Goal: Book appointment/travel/reservation

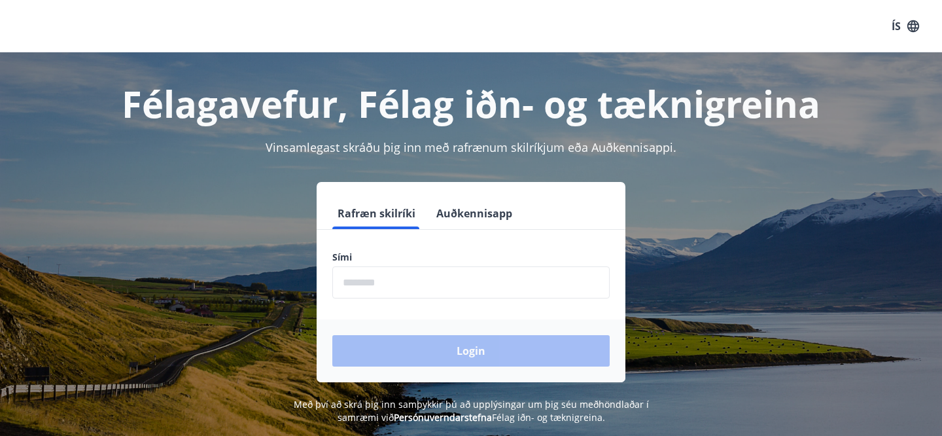
click at [454, 291] on input "phone" at bounding box center [470, 282] width 277 height 32
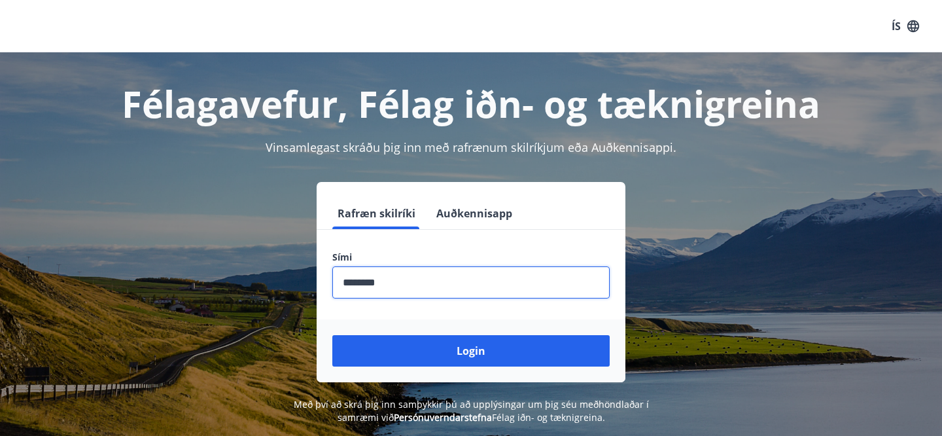
type input "********"
click at [458, 369] on div "Login" at bounding box center [471, 350] width 309 height 63
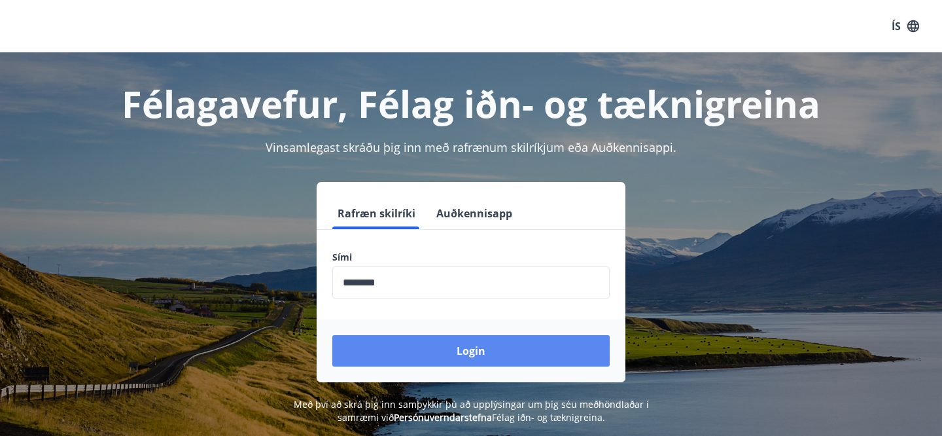
click at [459, 361] on button "Login" at bounding box center [470, 350] width 277 height 31
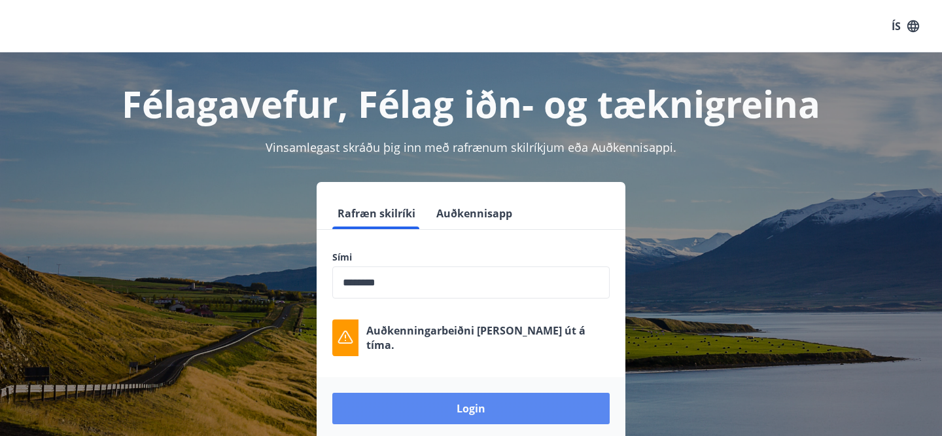
click at [450, 401] on button "Login" at bounding box center [470, 408] width 277 height 31
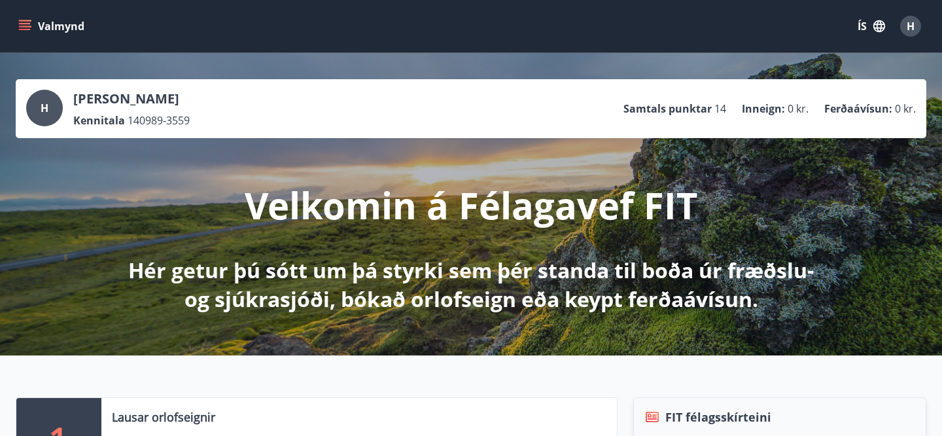
click at [27, 25] on icon "menu" at bounding box center [24, 26] width 13 height 13
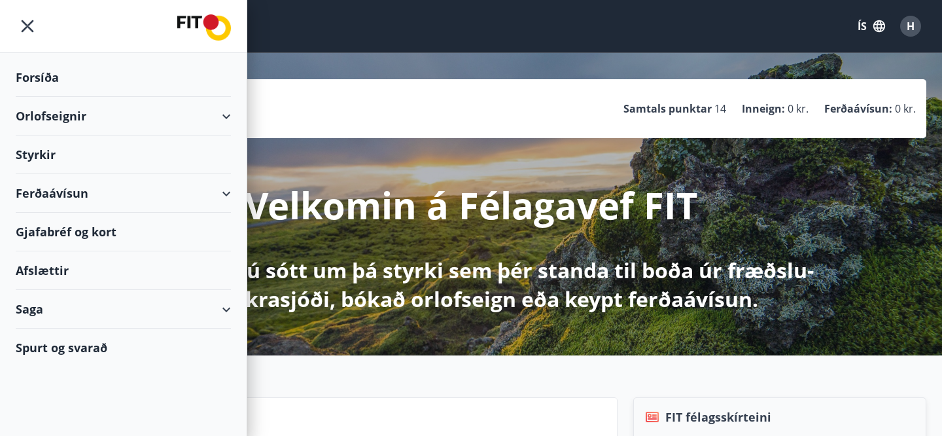
click at [213, 122] on div "Orlofseignir" at bounding box center [123, 116] width 215 height 39
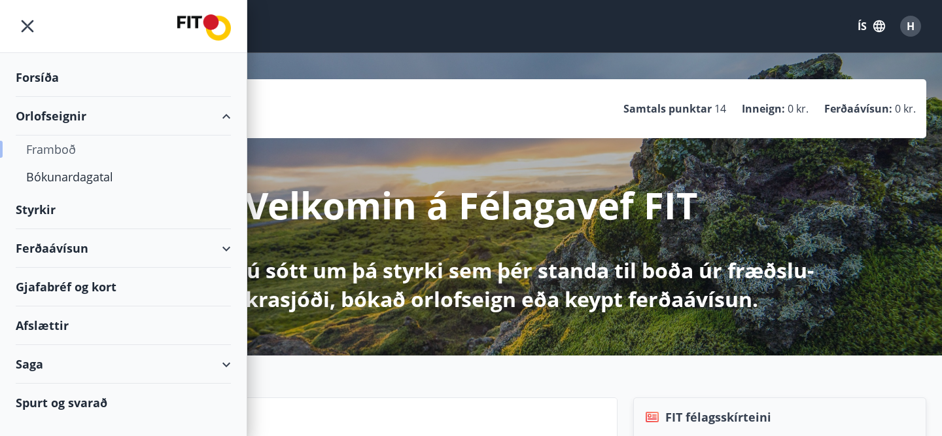
click at [54, 147] on div "Framboð" at bounding box center [123, 148] width 194 height 27
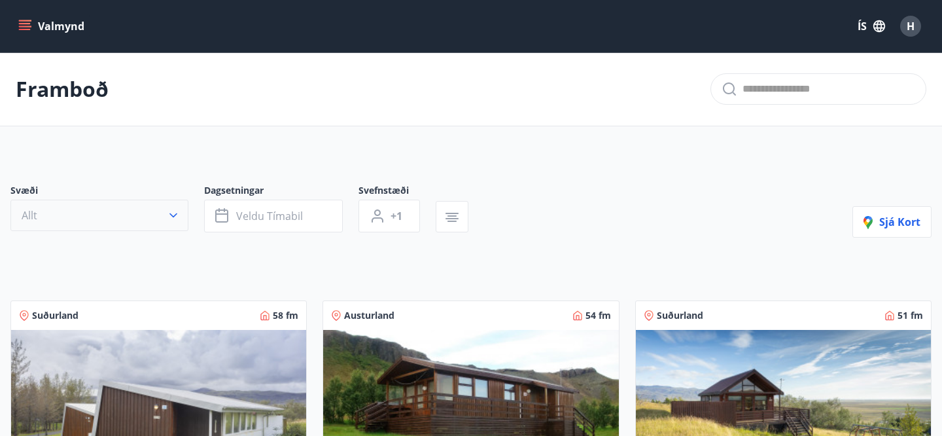
click at [118, 211] on button "Allt" at bounding box center [99, 215] width 178 height 31
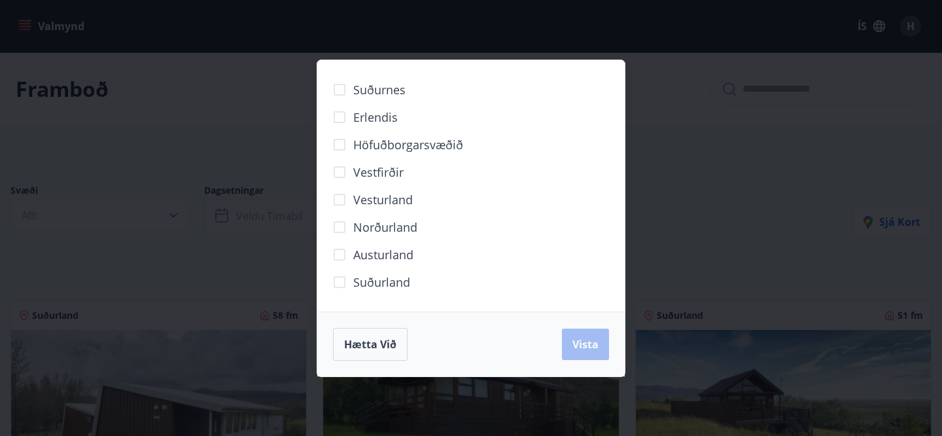
click at [404, 143] on span "Höfuðborgarsvæðið" at bounding box center [408, 144] width 110 height 17
click at [581, 348] on span "Vista" at bounding box center [586, 344] width 26 height 14
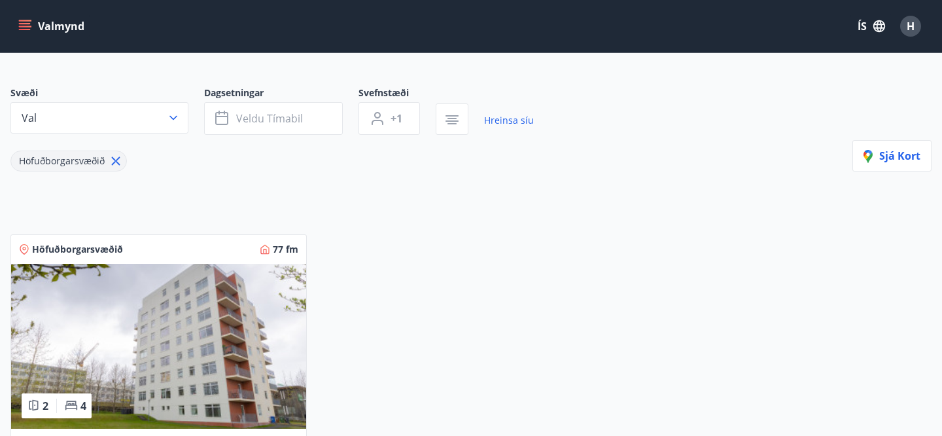
scroll to position [92, 0]
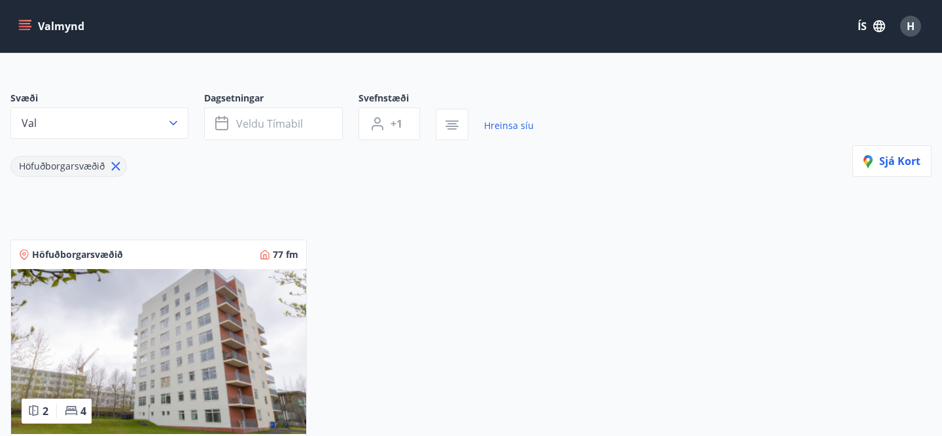
click at [122, 168] on icon at bounding box center [116, 166] width 14 height 14
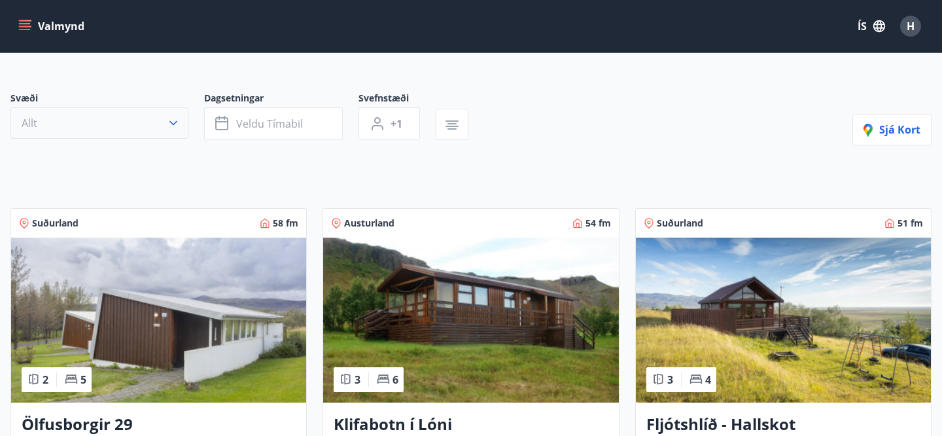
click at [181, 123] on button "Allt" at bounding box center [99, 122] width 178 height 31
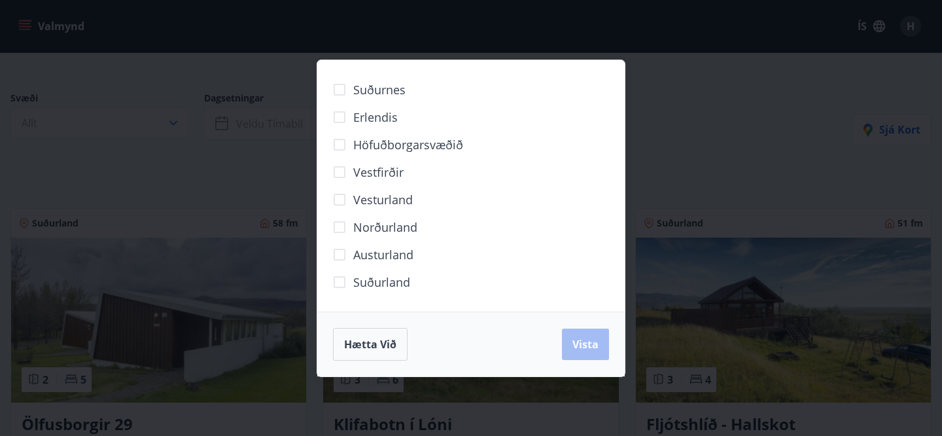
click at [392, 116] on span "Erlendis" at bounding box center [375, 117] width 45 height 17
click at [575, 336] on button "Vista" at bounding box center [585, 344] width 47 height 31
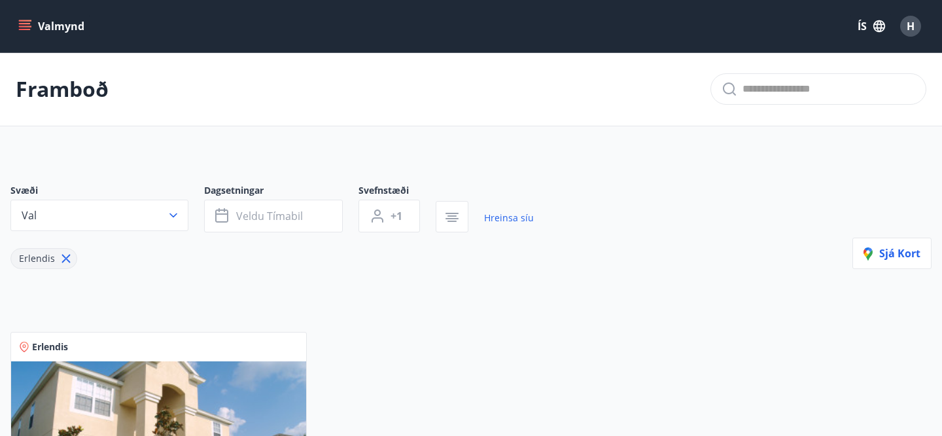
click at [663, 143] on main "Framboð Svæði Val Dagsetningar Veldu tímabil Svefnstæði +1 Hreinsa síu Erlendis…" at bounding box center [471, 366] width 942 height 629
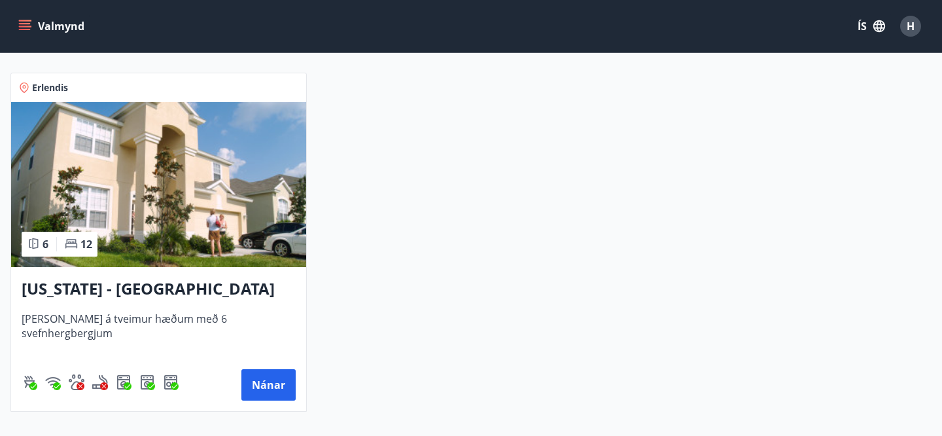
scroll to position [255, 0]
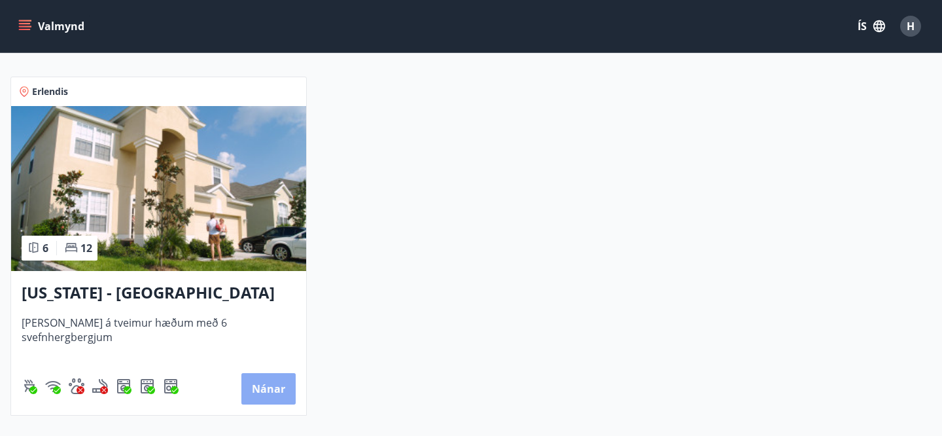
click at [253, 402] on button "Nánar" at bounding box center [268, 388] width 54 height 31
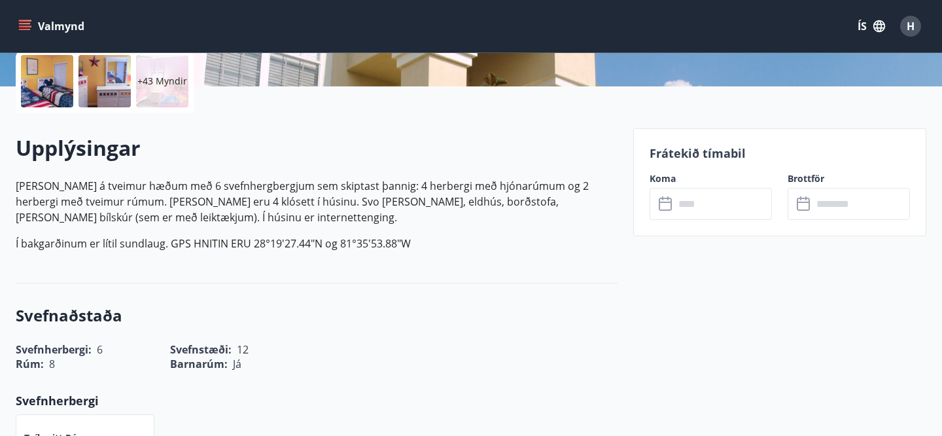
scroll to position [315, 0]
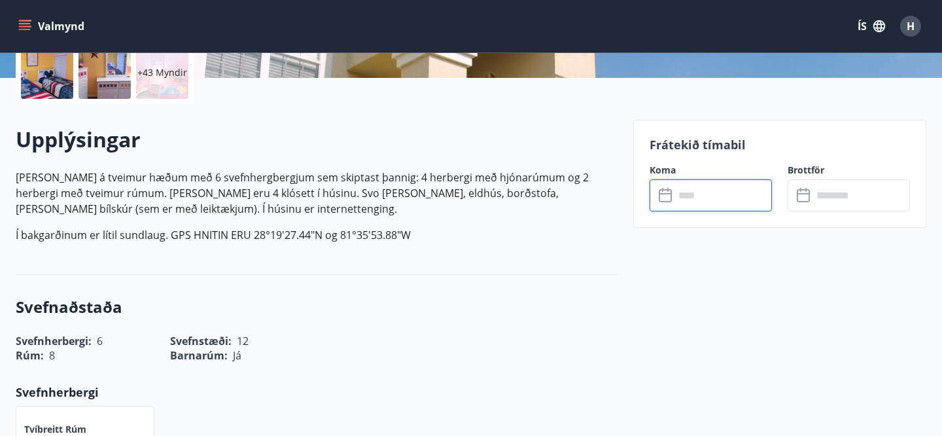
click at [720, 205] on input "text" at bounding box center [724, 195] width 98 height 32
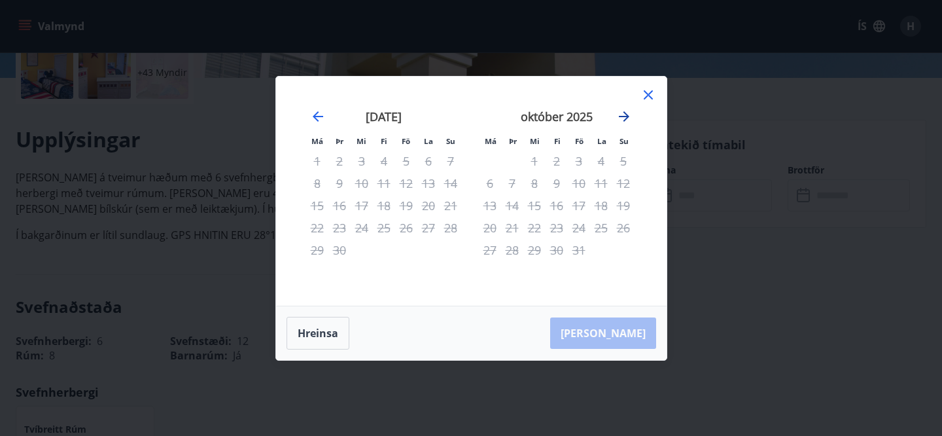
click at [630, 120] on icon "Move forward to switch to the next month." at bounding box center [625, 117] width 16 height 16
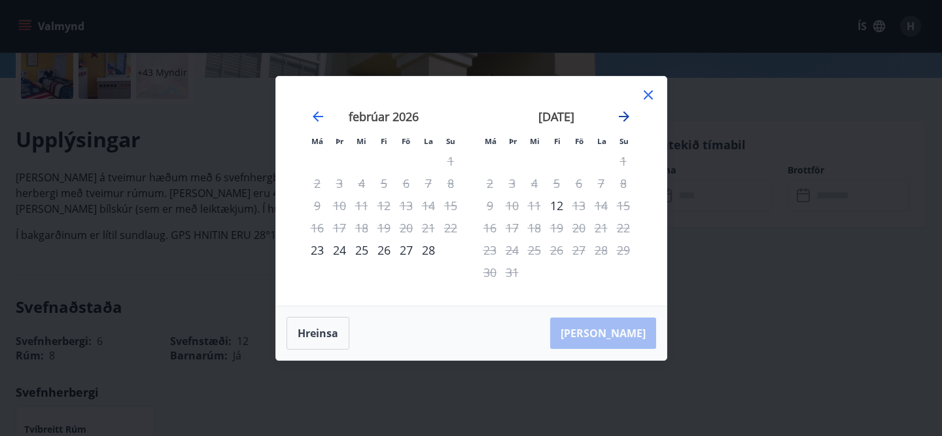
click at [630, 120] on icon "Move forward to switch to the next month." at bounding box center [625, 117] width 16 height 16
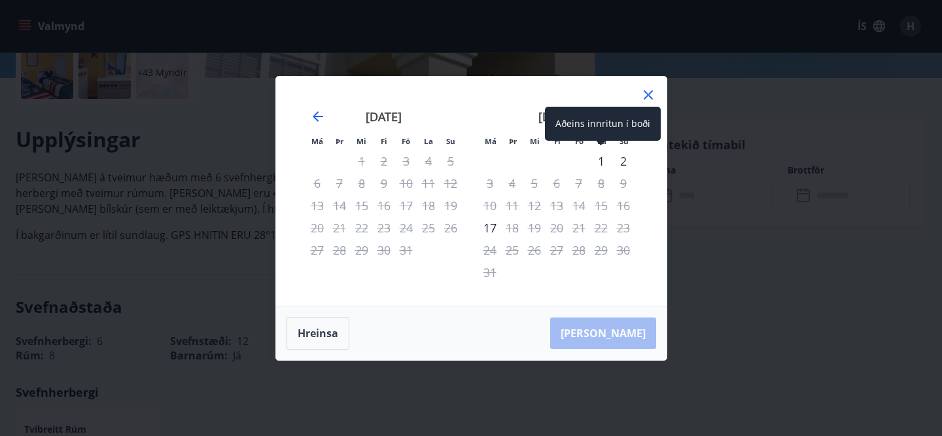
click at [604, 158] on div "1" at bounding box center [601, 161] width 22 height 22
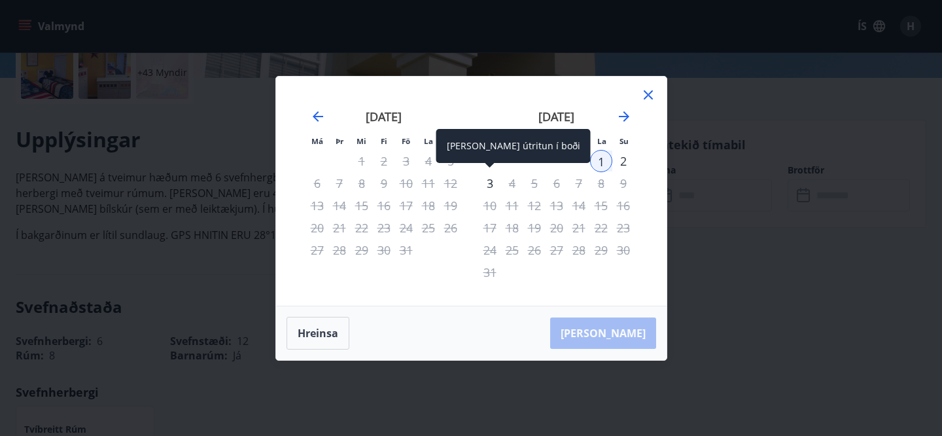
click at [490, 181] on div "3" at bounding box center [490, 183] width 22 height 22
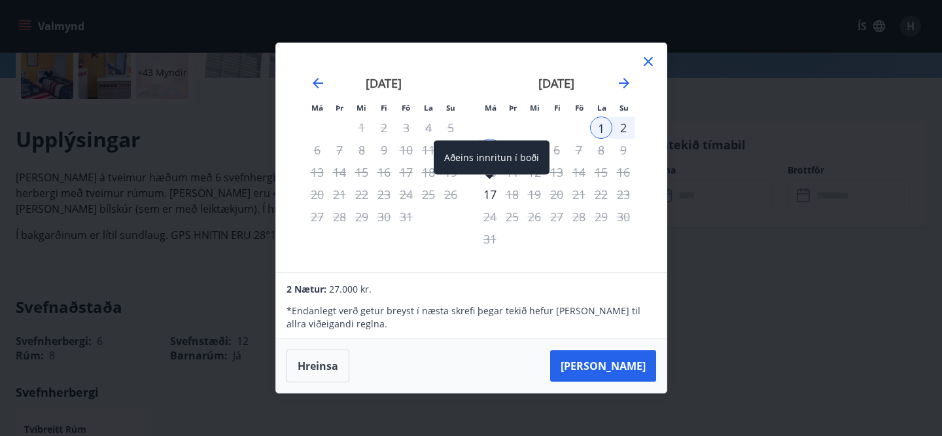
click at [497, 194] on div "17" at bounding box center [490, 194] width 22 height 22
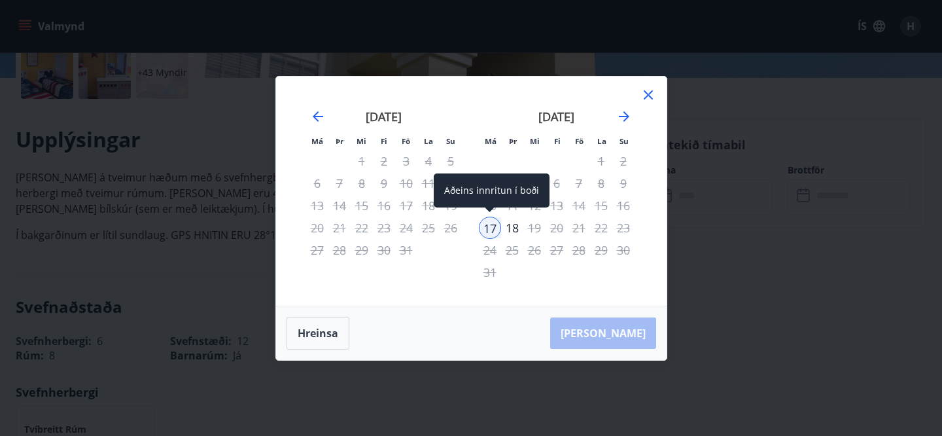
click at [488, 228] on div "17" at bounding box center [490, 228] width 22 height 22
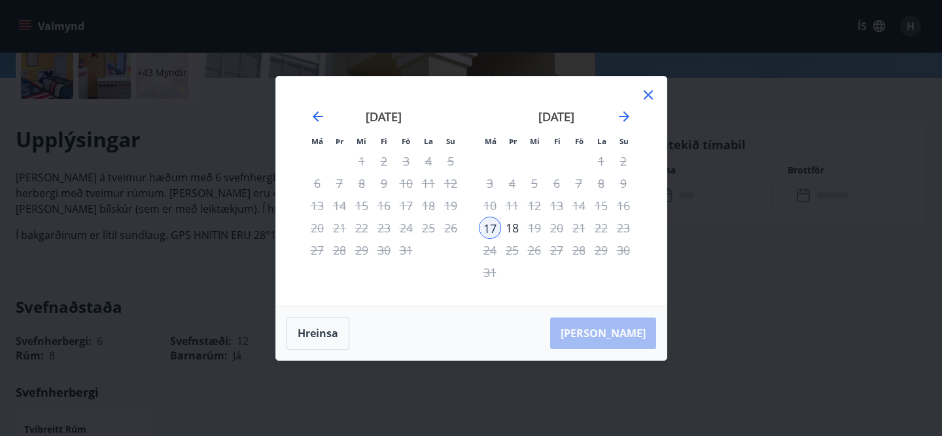
click at [650, 99] on icon at bounding box center [649, 95] width 16 height 16
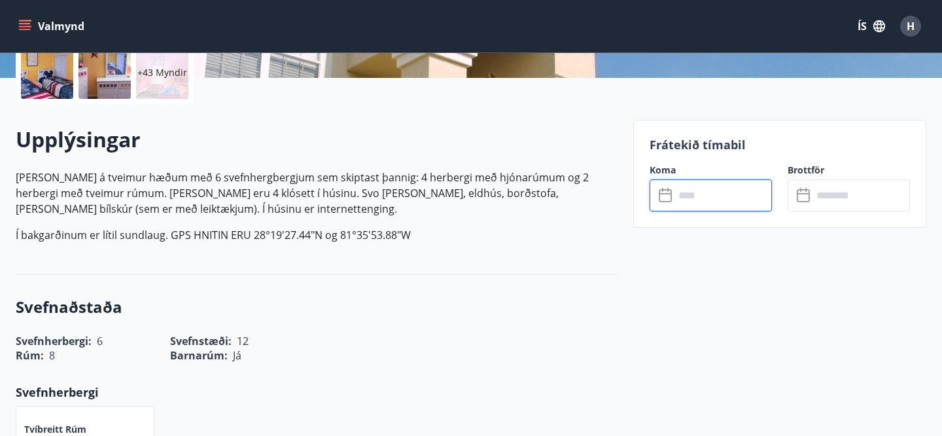
click at [698, 200] on input "text" at bounding box center [724, 195] width 98 height 32
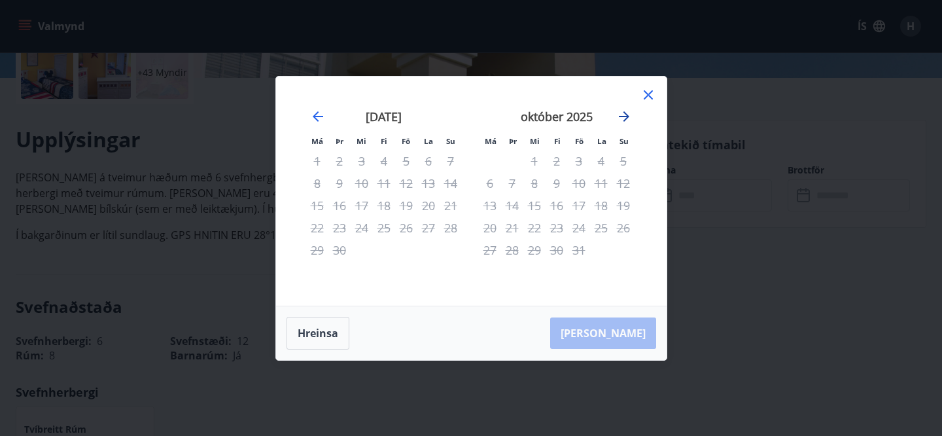
click at [628, 116] on icon "Move forward to switch to the next month." at bounding box center [624, 116] width 10 height 10
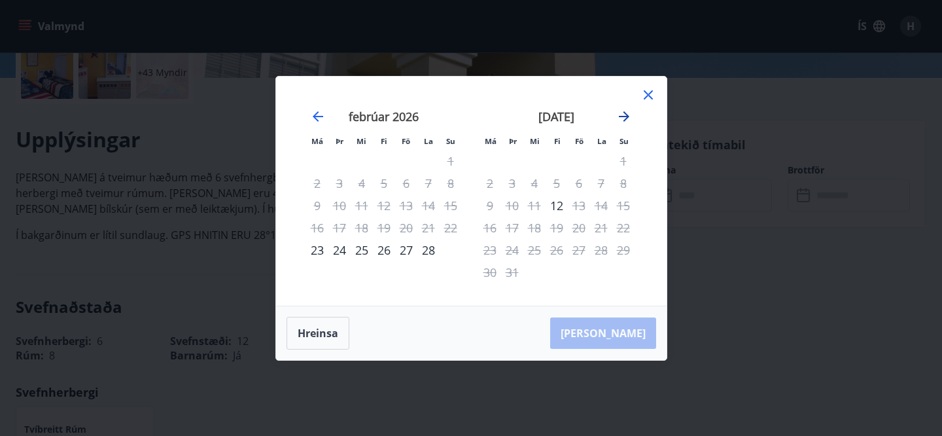
click at [628, 116] on icon "Move forward to switch to the next month." at bounding box center [624, 116] width 10 height 10
click at [627, 116] on icon "Move forward to switch to the next month." at bounding box center [624, 116] width 10 height 10
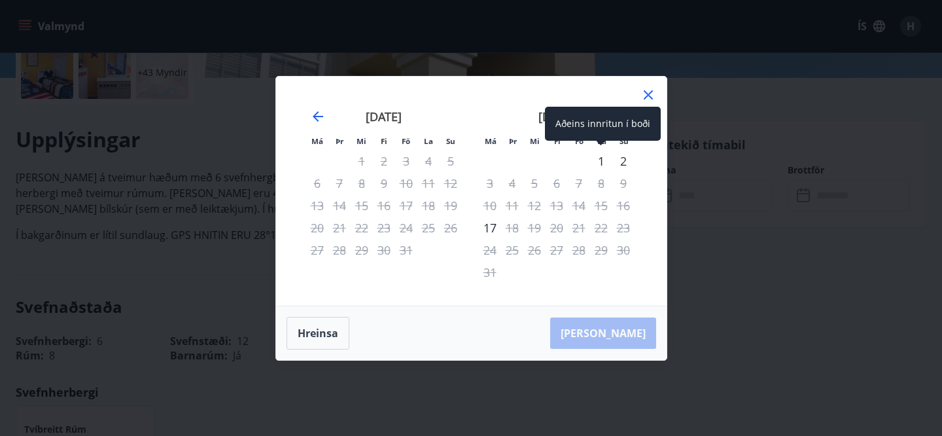
click at [604, 158] on div "1" at bounding box center [601, 161] width 22 height 22
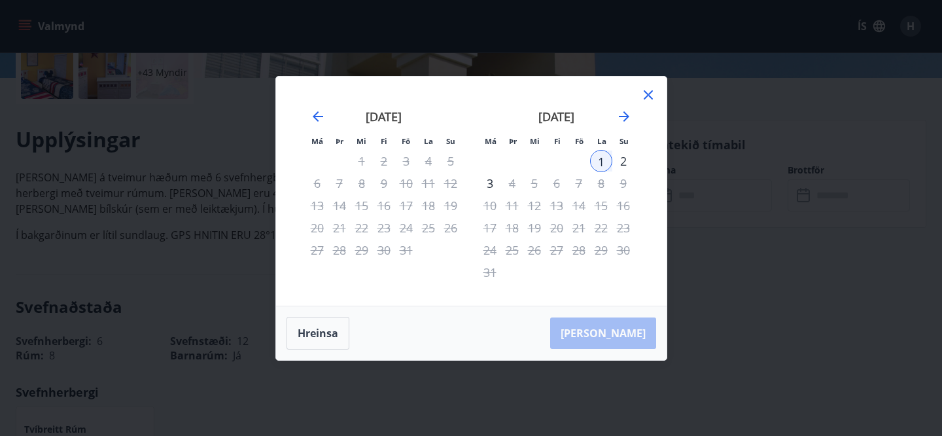
click at [622, 158] on div "2" at bounding box center [624, 161] width 22 height 22
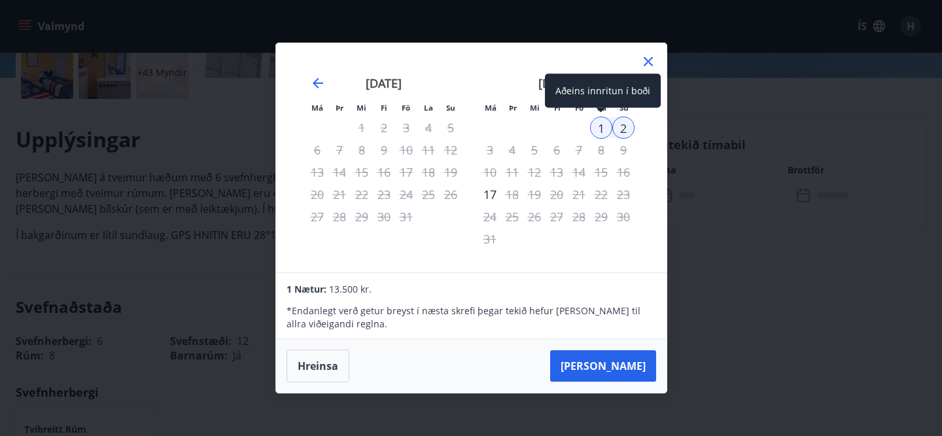
click at [602, 130] on div "1" at bounding box center [601, 127] width 22 height 22
click at [620, 128] on div "2" at bounding box center [624, 127] width 22 height 22
click at [624, 79] on icon "Move forward to switch to the next month." at bounding box center [624, 83] width 10 height 10
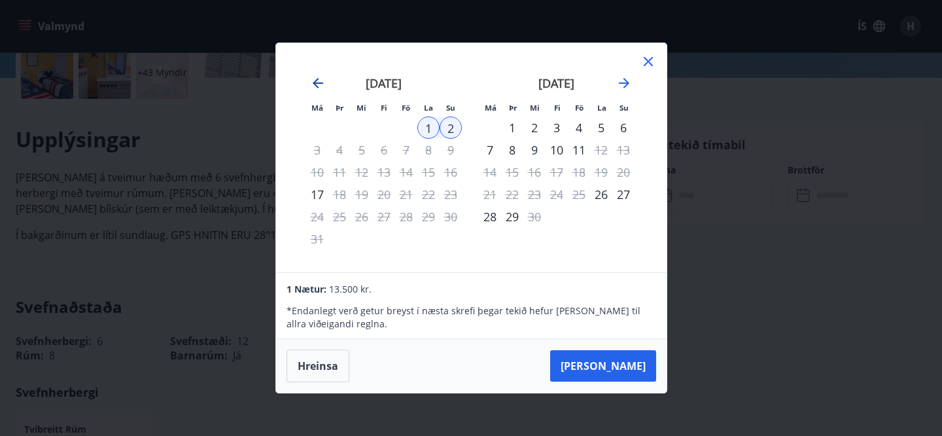
click at [322, 87] on icon "Move backward to switch to the previous month." at bounding box center [318, 83] width 16 height 16
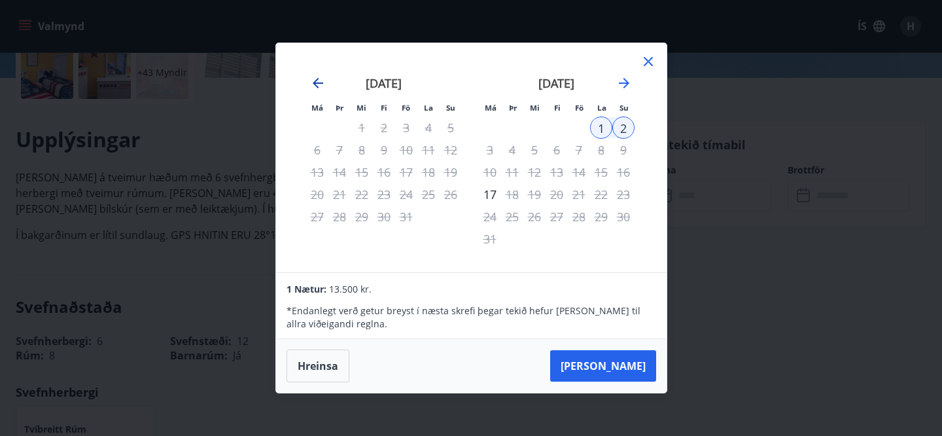
click at [323, 87] on icon "Move backward to switch to the previous month." at bounding box center [318, 83] width 16 height 16
click at [318, 81] on icon "Move backward to switch to the previous month." at bounding box center [318, 83] width 16 height 16
click at [382, 148] on div "7" at bounding box center [384, 150] width 22 height 22
click at [629, 85] on icon "Move forward to switch to the next month." at bounding box center [625, 83] width 16 height 16
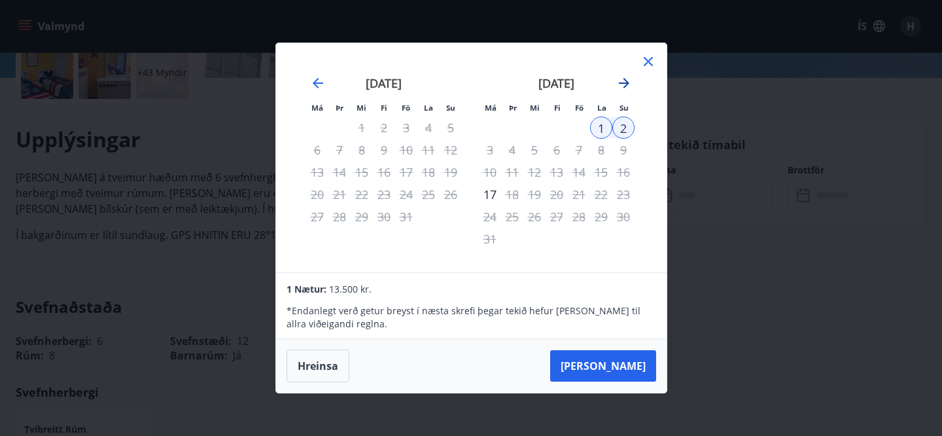
click at [621, 86] on icon "Move forward to switch to the next month." at bounding box center [625, 83] width 16 height 16
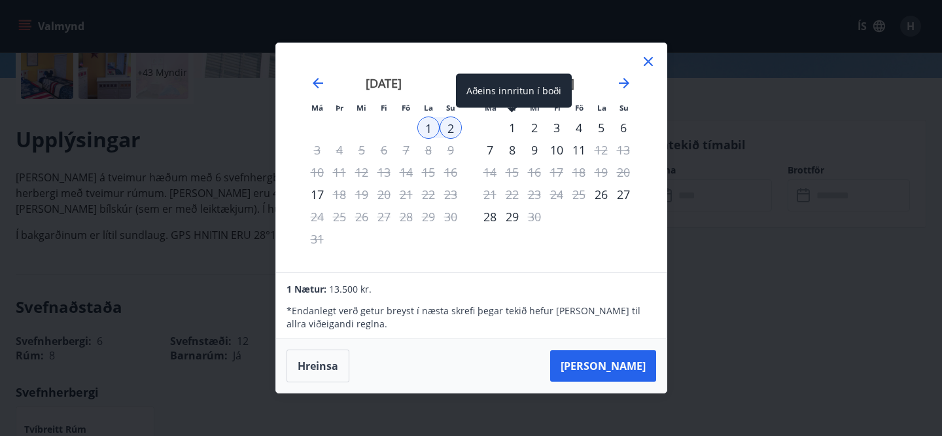
click at [511, 124] on div "1" at bounding box center [512, 127] width 22 height 22
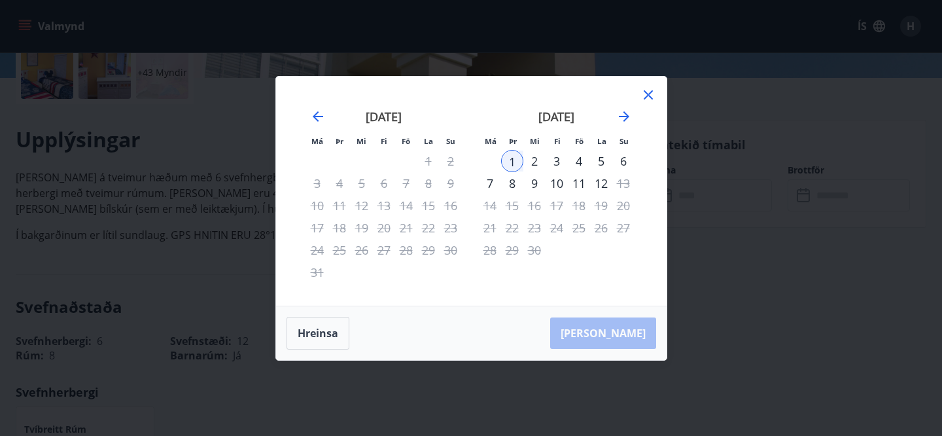
click at [515, 190] on div "8" at bounding box center [512, 183] width 22 height 22
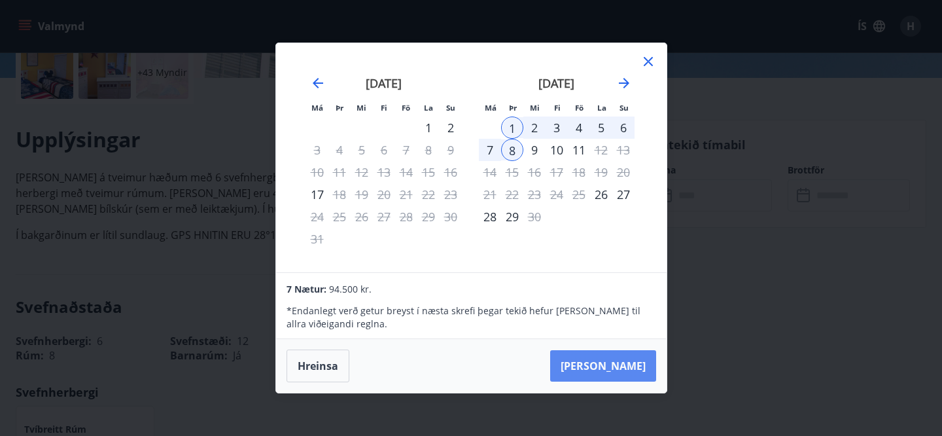
click at [629, 371] on button "Taka Frá" at bounding box center [603, 365] width 106 height 31
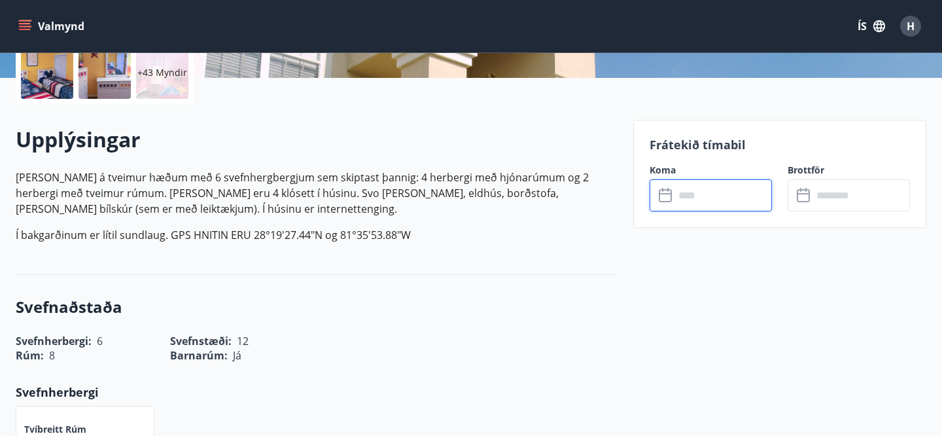
type input "******"
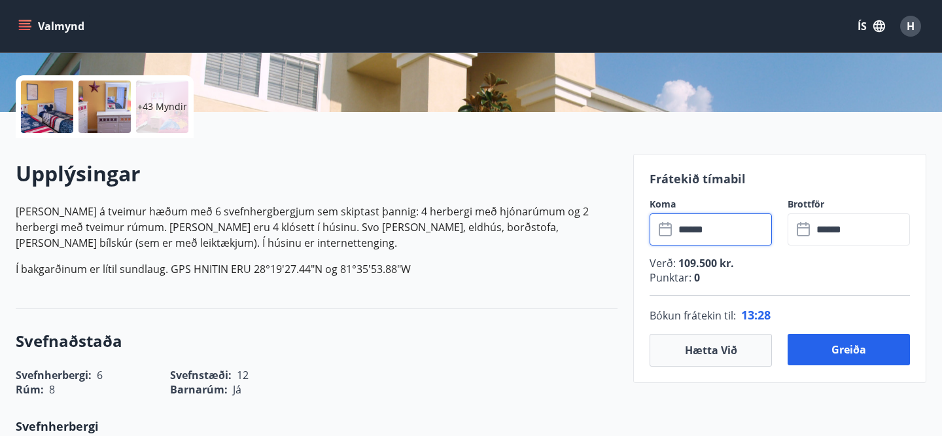
scroll to position [466, 0]
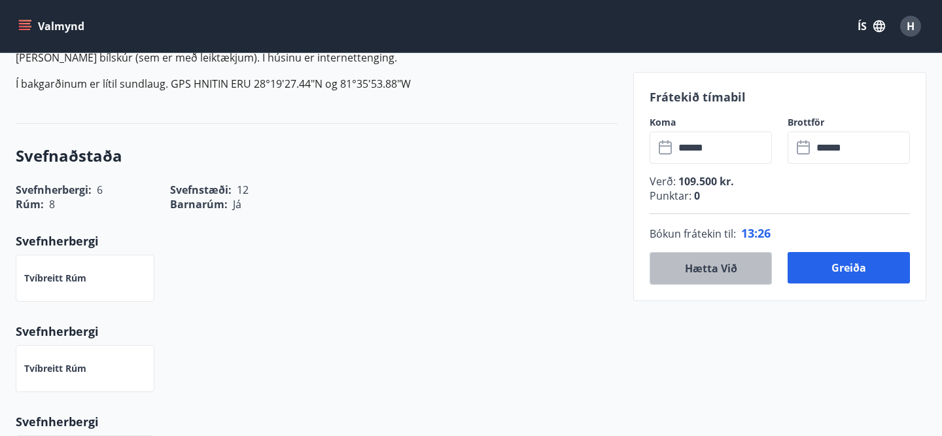
click at [725, 272] on button "Hætta við" at bounding box center [711, 268] width 122 height 33
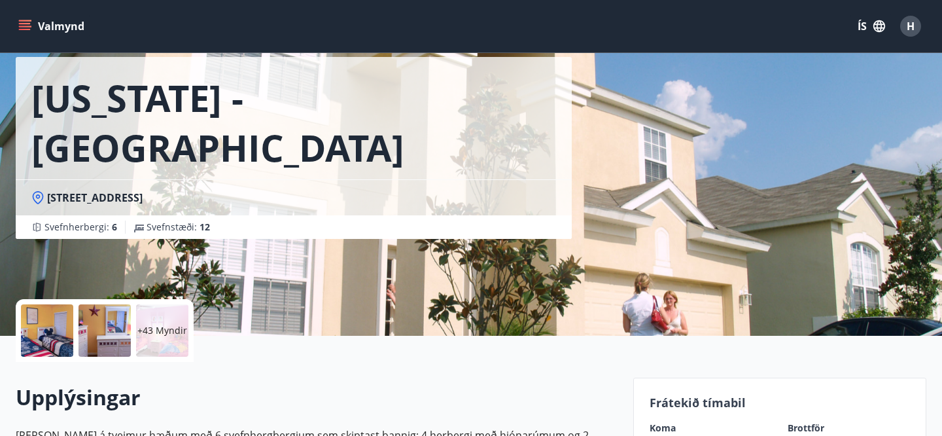
scroll to position [0, 0]
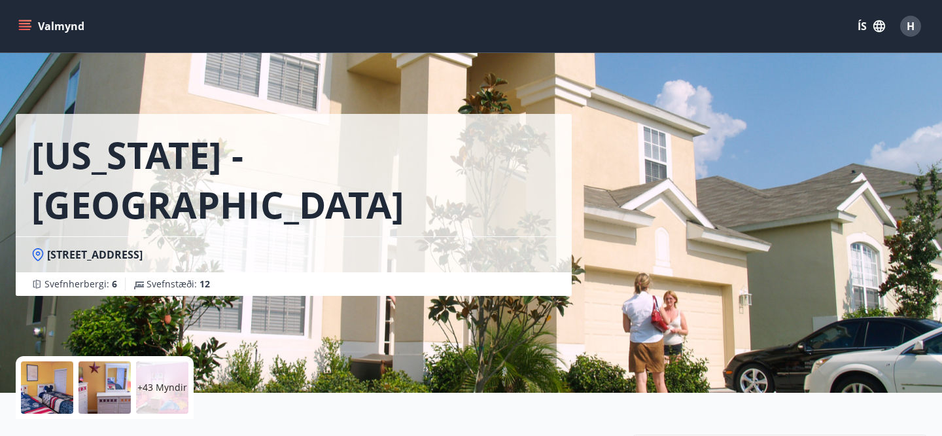
click at [35, 22] on button "Valmynd" at bounding box center [53, 26] width 74 height 24
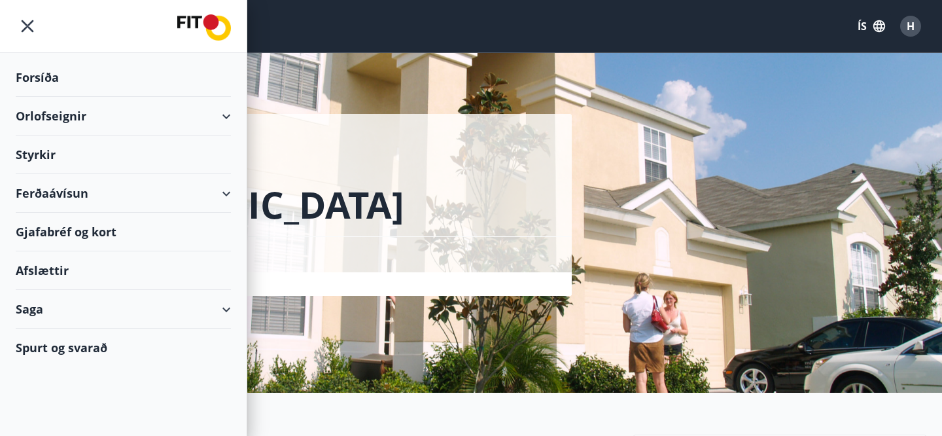
click at [183, 117] on div "Orlofseignir" at bounding box center [123, 116] width 215 height 39
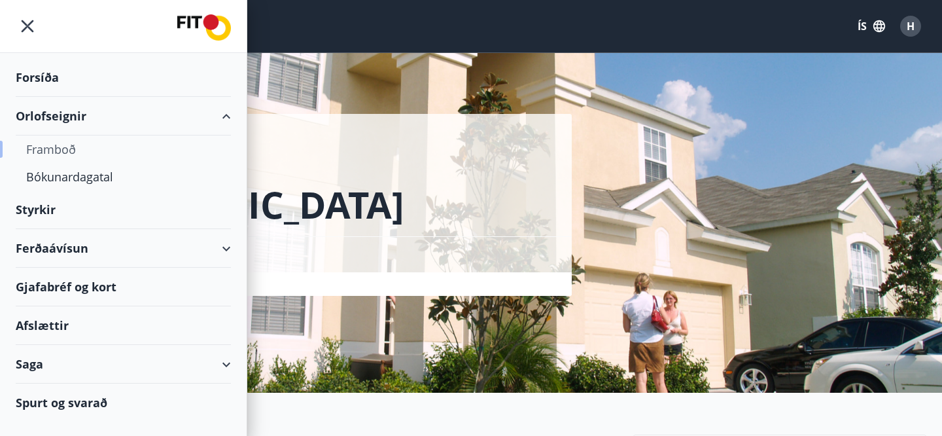
click at [48, 149] on div "Framboð" at bounding box center [123, 148] width 194 height 27
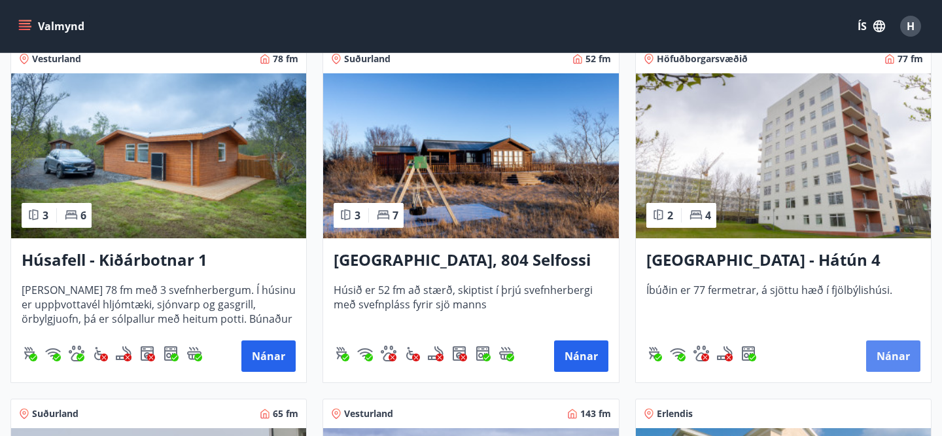
click at [906, 353] on button "Nánar" at bounding box center [894, 355] width 54 height 31
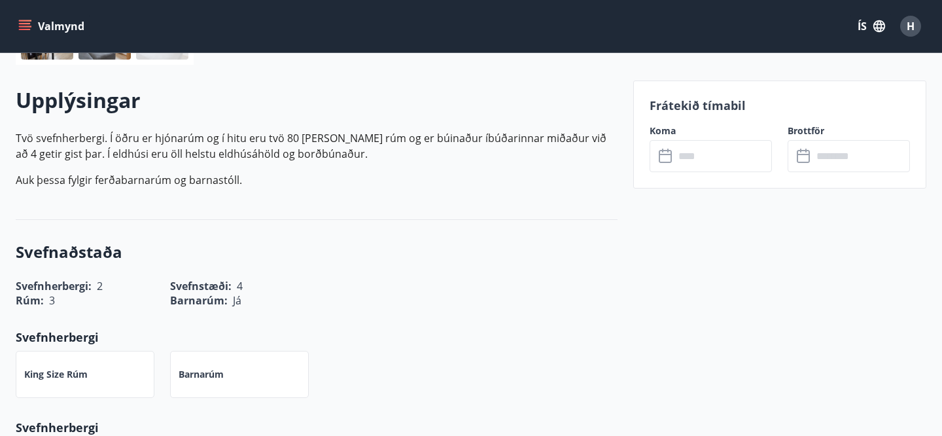
scroll to position [370, 0]
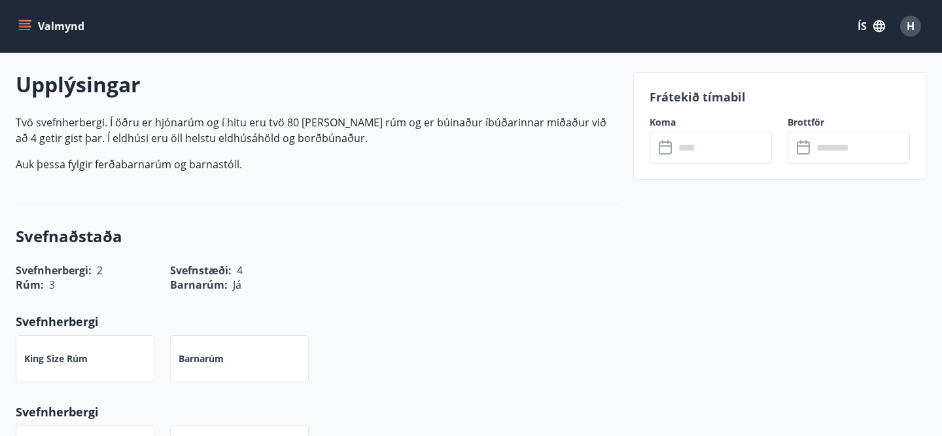
click at [711, 148] on input "text" at bounding box center [724, 148] width 98 height 32
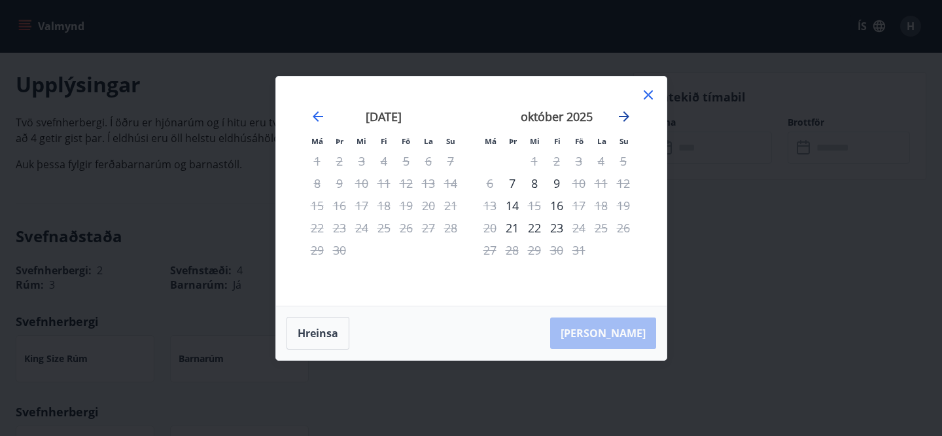
click at [627, 120] on icon "Move forward to switch to the next month." at bounding box center [625, 117] width 16 height 16
click at [654, 101] on icon at bounding box center [649, 95] width 16 height 16
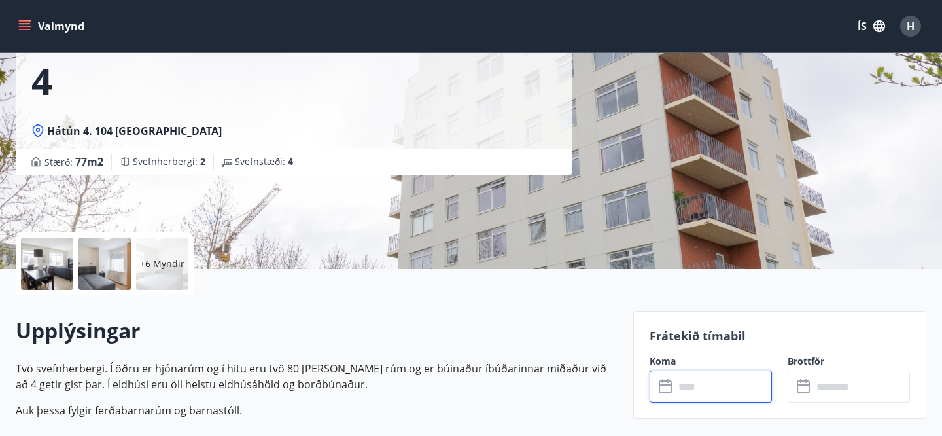
scroll to position [127, 0]
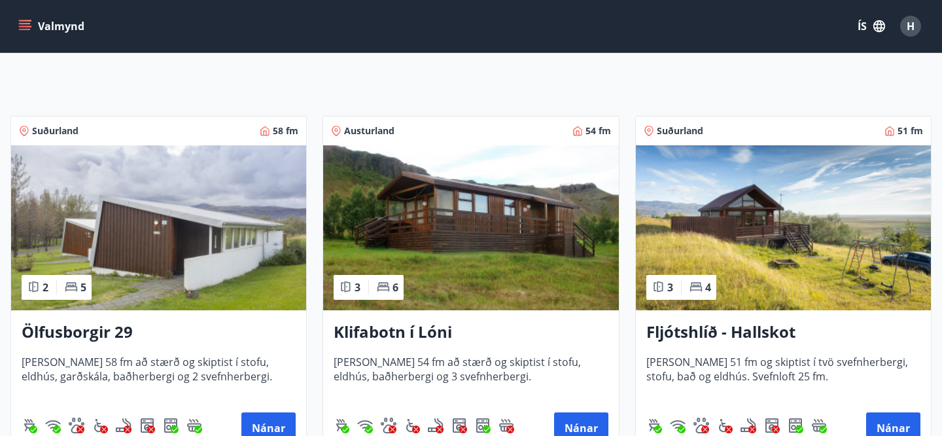
scroll to position [46, 0]
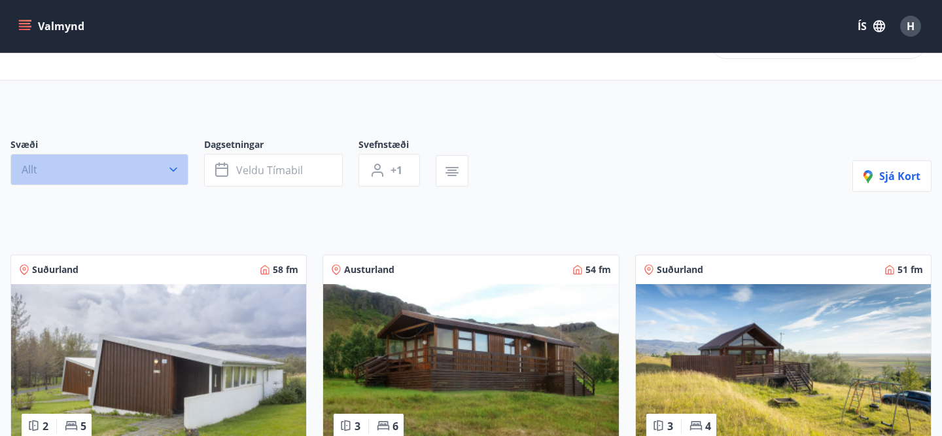
click at [154, 178] on button "Allt" at bounding box center [99, 169] width 178 height 31
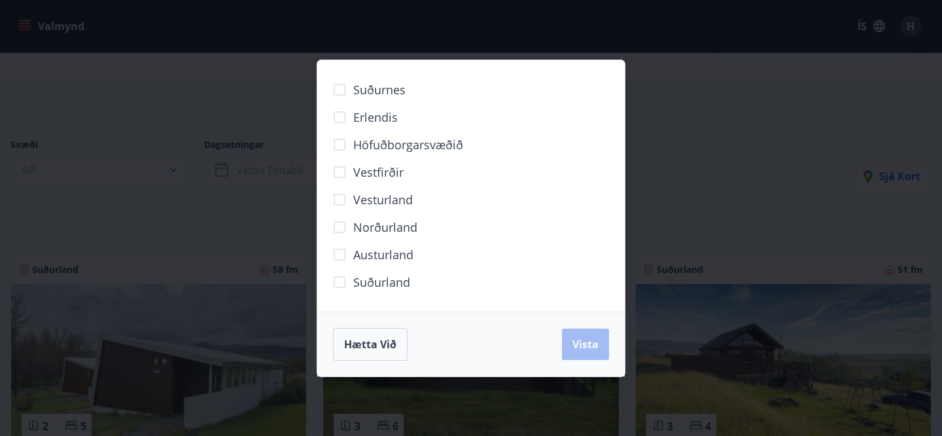
click at [370, 222] on span "Norðurland" at bounding box center [385, 227] width 64 height 17
click at [591, 354] on button "Vista" at bounding box center [585, 344] width 47 height 31
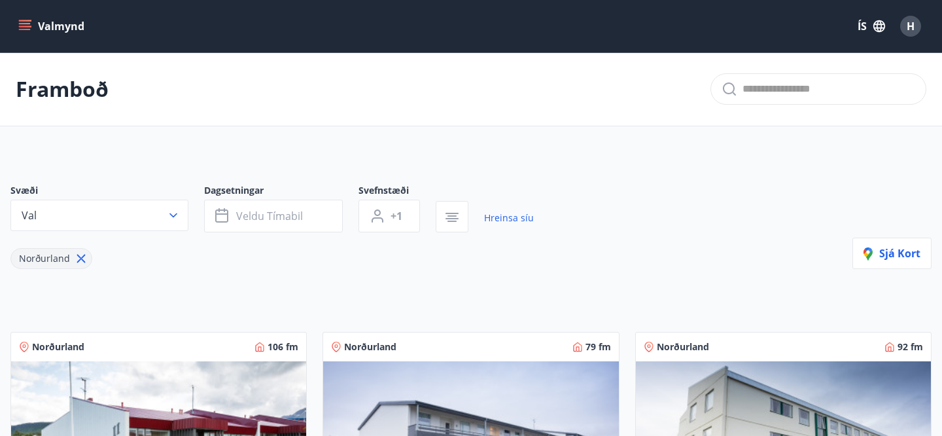
click at [80, 259] on icon at bounding box center [81, 259] width 9 height 9
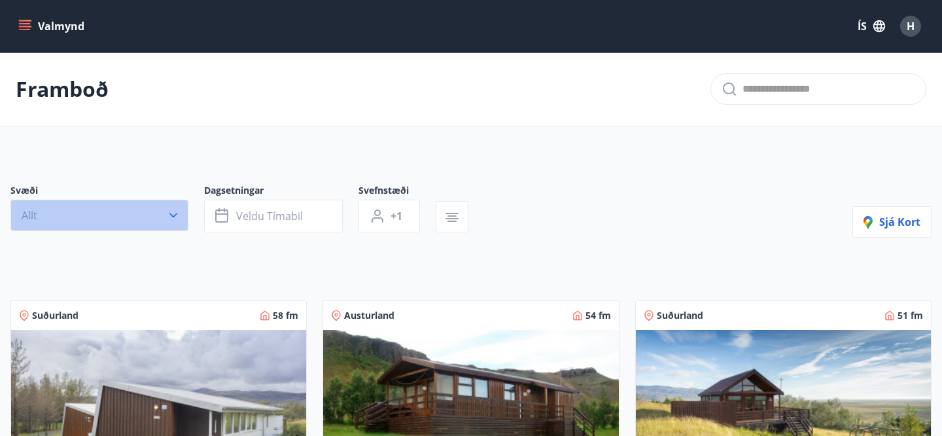
click at [145, 213] on button "Allt" at bounding box center [99, 215] width 178 height 31
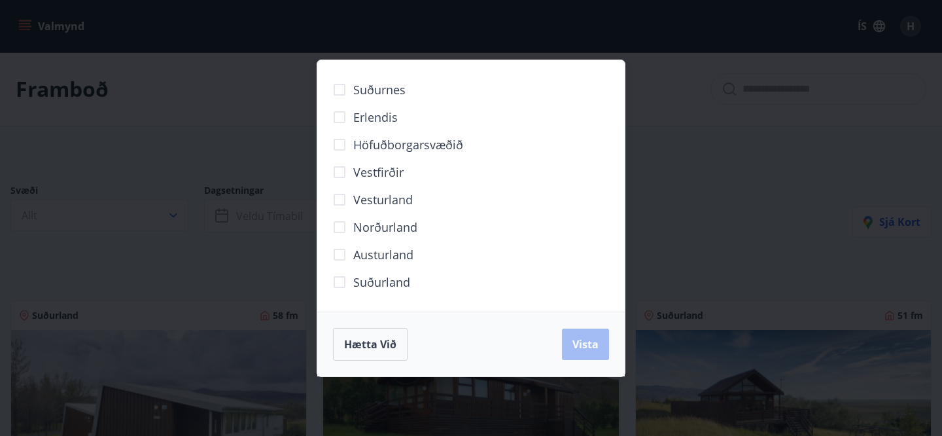
click at [396, 198] on span "Vesturland" at bounding box center [383, 199] width 60 height 17
click at [581, 336] on button "Vista" at bounding box center [585, 344] width 47 height 31
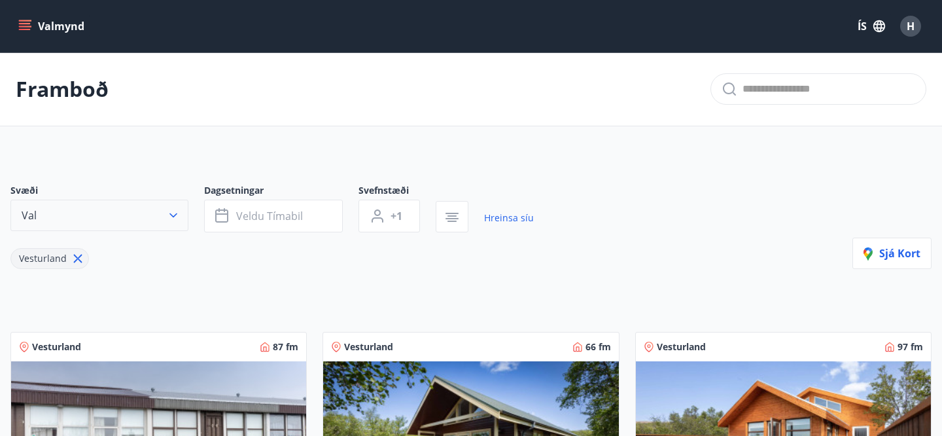
click at [77, 219] on button "Val" at bounding box center [99, 215] width 178 height 31
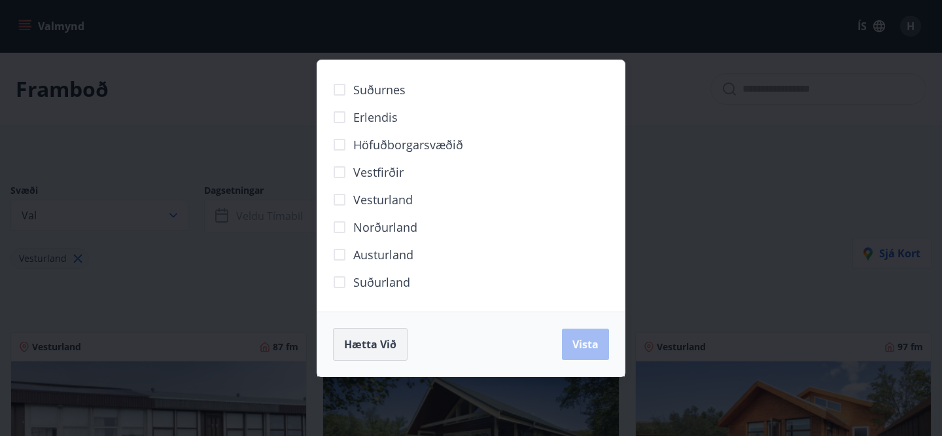
click at [387, 347] on span "Hætta við" at bounding box center [370, 344] width 52 height 14
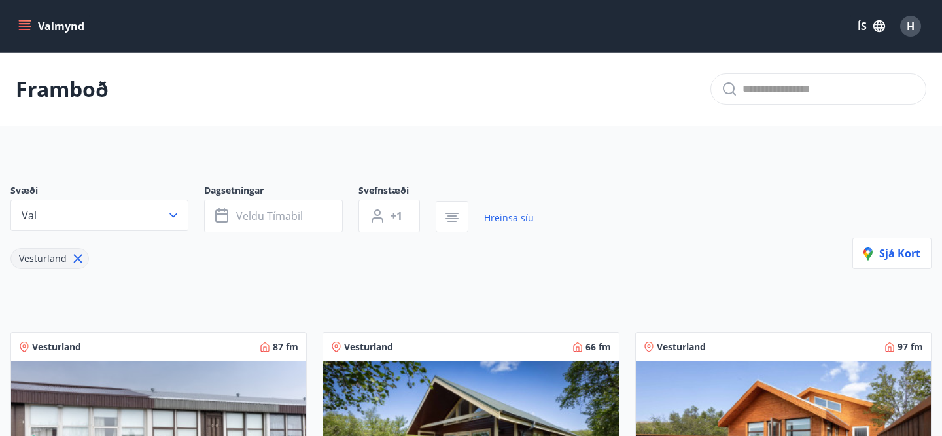
click at [79, 255] on icon at bounding box center [78, 258] width 14 height 14
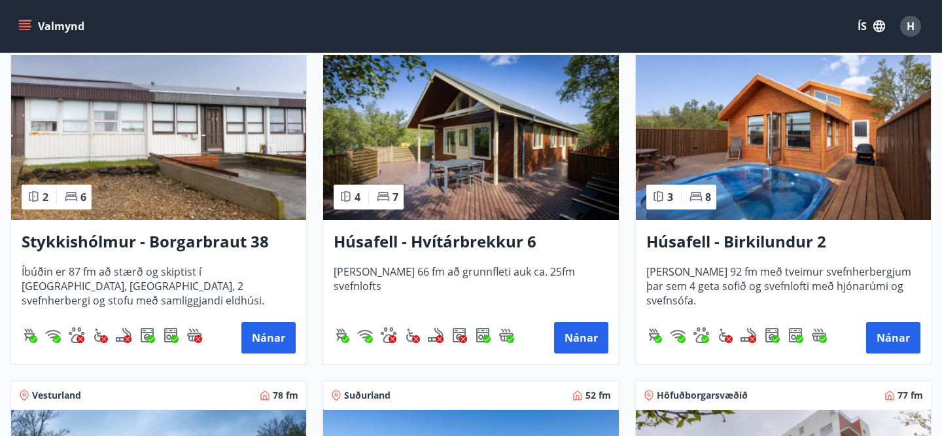
scroll to position [628, 0]
